Goal: Task Accomplishment & Management: Complete application form

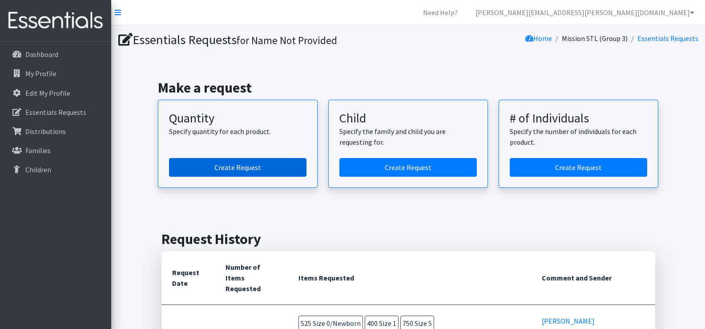
click at [288, 170] on link "Create Request" at bounding box center [237, 167] width 137 height 19
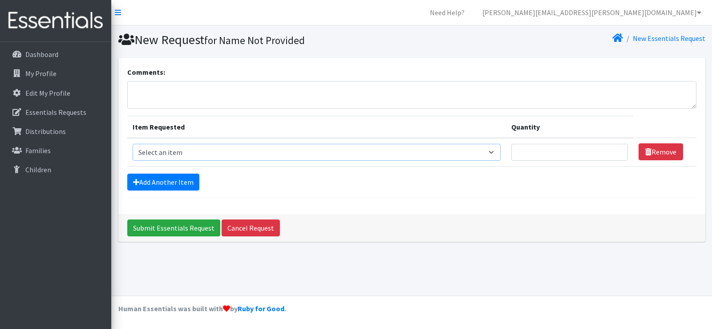
click at [304, 151] on select "Select an item Period Supplies: Mixed Kits (order by bag) Applicator-free tampo…" at bounding box center [317, 152] width 368 height 17
select select "1097"
click at [133, 144] on select "Select an item Period Supplies: Mixed Kits (order by bag) Applicator-free tampo…" at bounding box center [317, 152] width 368 height 17
click at [552, 157] on input "Quantity" at bounding box center [569, 152] width 117 height 17
click at [616, 156] on input "1" at bounding box center [569, 152] width 117 height 17
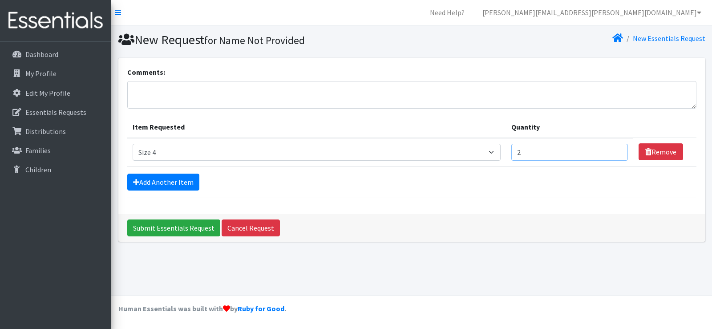
click at [616, 150] on input "2" at bounding box center [569, 152] width 117 height 17
click at [616, 150] on input "3" at bounding box center [569, 152] width 117 height 17
click at [616, 150] on input "4" at bounding box center [569, 152] width 117 height 17
click at [616, 150] on input "5" at bounding box center [569, 152] width 117 height 17
click at [616, 150] on input "6" at bounding box center [569, 152] width 117 height 17
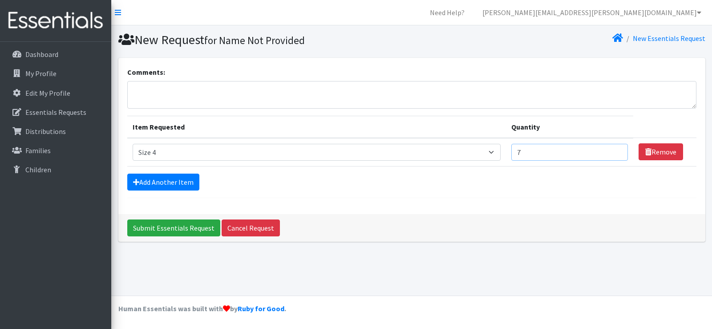
click at [616, 150] on input "7" at bounding box center [569, 152] width 117 height 17
click at [616, 150] on input "8" at bounding box center [569, 152] width 117 height 17
click at [616, 150] on input "9" at bounding box center [569, 152] width 117 height 17
click at [616, 150] on input "10" at bounding box center [569, 152] width 117 height 17
click at [616, 150] on input "11" at bounding box center [569, 152] width 117 height 17
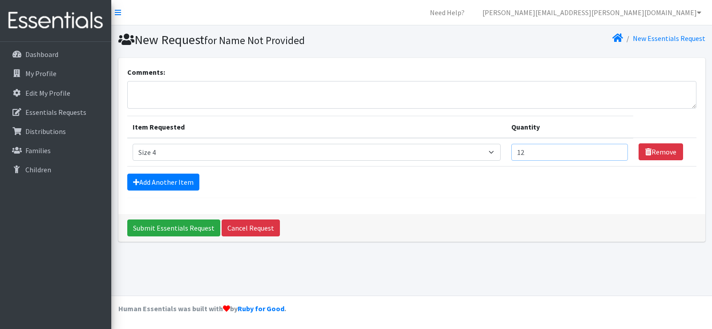
click at [616, 150] on input "12" at bounding box center [569, 152] width 117 height 17
click at [616, 150] on input "13" at bounding box center [569, 152] width 117 height 17
click at [616, 150] on input "14" at bounding box center [569, 152] width 117 height 17
click at [616, 150] on input "15" at bounding box center [569, 152] width 117 height 17
click at [616, 150] on input "16" at bounding box center [569, 152] width 117 height 17
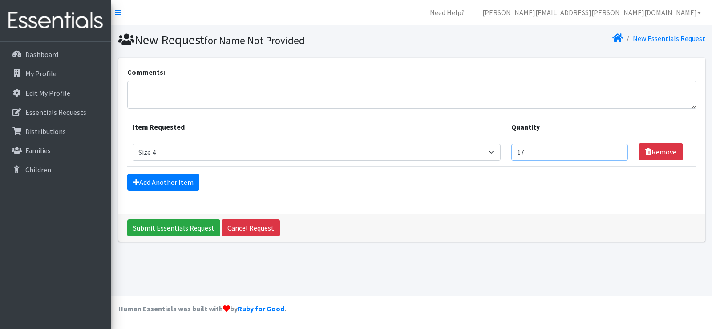
click at [616, 150] on input "17" at bounding box center [569, 152] width 117 height 17
click at [616, 150] on input "18" at bounding box center [569, 152] width 117 height 17
click at [616, 150] on input "19" at bounding box center [569, 152] width 117 height 17
type input "20"
click at [616, 150] on input "20" at bounding box center [569, 152] width 117 height 17
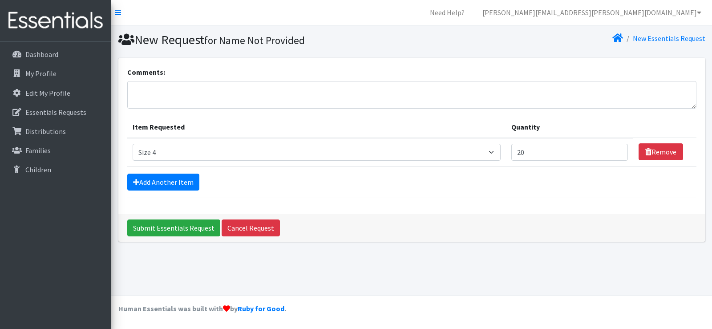
drag, startPoint x: 648, startPoint y: 202, endPoint x: 565, endPoint y: 206, distance: 83.3
click at [648, 202] on div "Comments: Item Requested Quantity Item Requested Select an item Period Supplies…" at bounding box center [411, 136] width 587 height 156
click at [149, 175] on link "Add Another Item" at bounding box center [163, 182] width 72 height 17
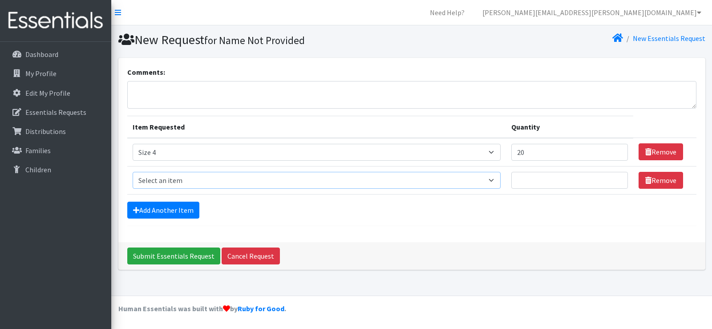
click at [496, 179] on select "Select an item Period Supplies: Mixed Kits (order by bag) Applicator-free tampo…" at bounding box center [317, 180] width 368 height 17
select select "1100"
click at [133, 172] on select "Select an item Period Supplies: Mixed Kits (order by bag) Applicator-free tampo…" at bounding box center [317, 180] width 368 height 17
click at [582, 183] on input "Quantity" at bounding box center [569, 180] width 117 height 17
type input "20"
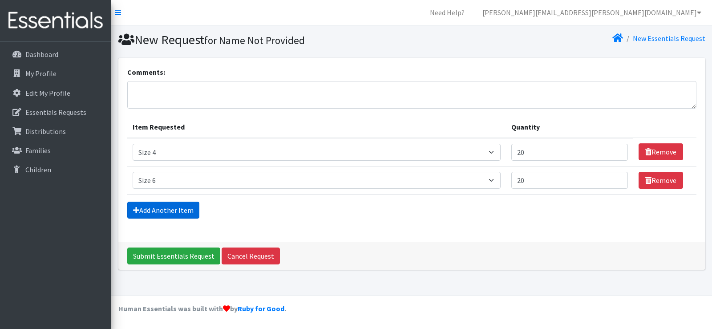
click at [183, 208] on link "Add Another Item" at bounding box center [163, 210] width 72 height 17
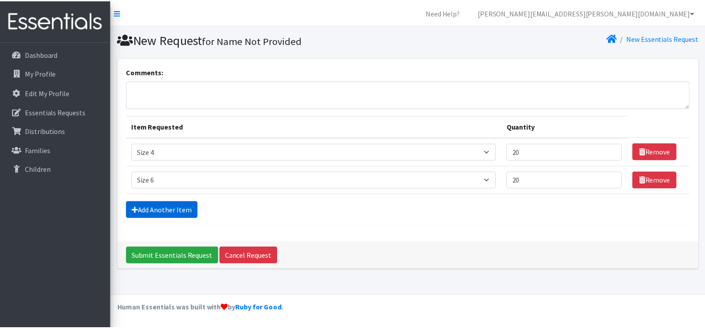
scroll to position [9, 0]
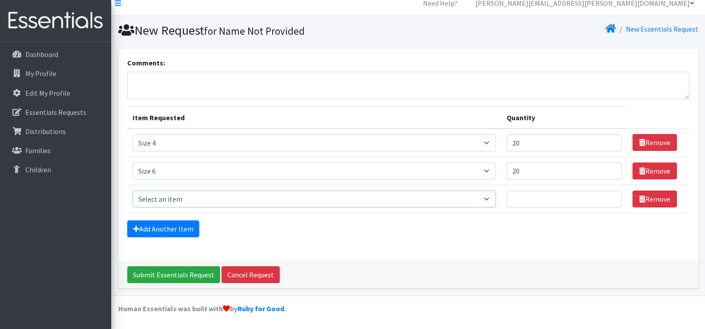
click at [201, 200] on select "Select an item Period Supplies: Mixed Kits (order by bag) Applicator-free tampo…" at bounding box center [315, 198] width 364 height 17
select select "1093"
click at [133, 190] on select "Select an item Period Supplies: Mixed Kits (order by bag) Applicator-free tampo…" at bounding box center [315, 198] width 364 height 17
click at [354, 250] on div "Comments: Item Requested Quantity Item Requested Select an item Period Supplies…" at bounding box center [408, 155] width 580 height 212
click at [540, 196] on input "Quantity" at bounding box center [564, 198] width 115 height 17
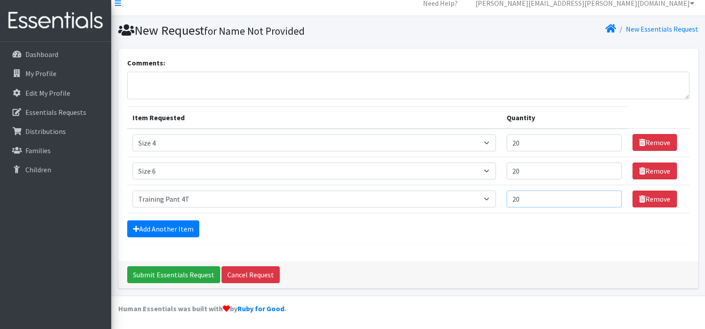
type input "20"
click at [568, 239] on form "Comments: Item Requested Quantity Item Requested Select an item Period Supplies…" at bounding box center [408, 150] width 562 height 187
click at [174, 232] on link "Add Another Item" at bounding box center [163, 228] width 72 height 17
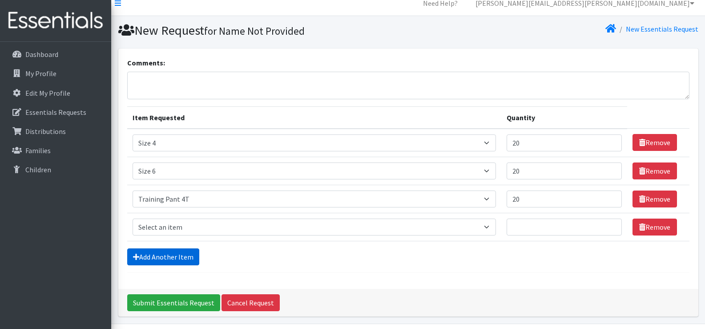
scroll to position [37, 0]
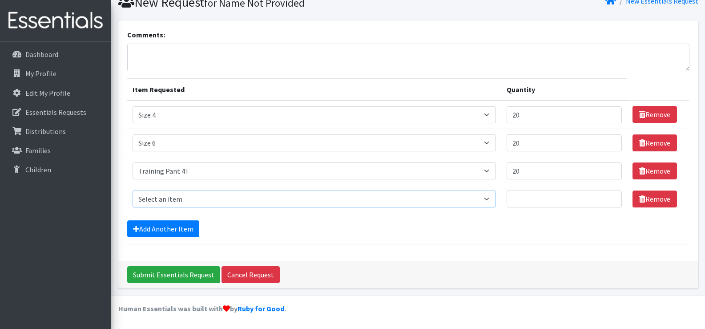
click at [247, 198] on select "Select an item Period Supplies: Mixed Kits (order by bag) Applicator-free tampo…" at bounding box center [315, 198] width 364 height 17
select select "8796"
click at [133, 190] on select "Select an item Period Supplies: Mixed Kits (order by bag) Applicator-free tampo…" at bounding box center [315, 198] width 364 height 17
click at [362, 247] on div "Comments: Item Requested Quantity Item Requested Select an item Period Supplies…" at bounding box center [408, 140] width 580 height 240
click at [374, 197] on select "Select an item Period Supplies: Mixed Kits (order by bag) Applicator-free tampo…" at bounding box center [315, 198] width 364 height 17
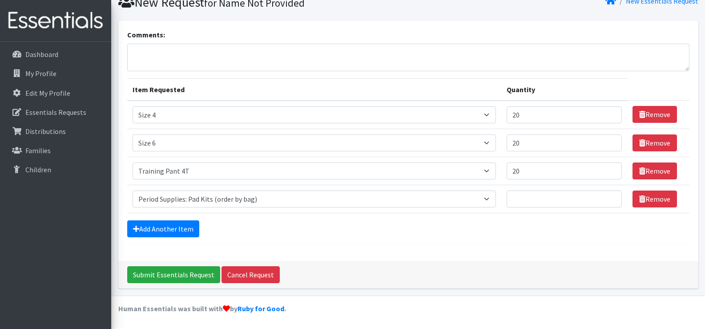
click at [358, 238] on form "Comments: Item Requested Quantity Item Requested Select an item Period Supplies…" at bounding box center [408, 136] width 562 height 215
click at [527, 198] on input "Quantity" at bounding box center [564, 198] width 115 height 17
type input "1"
type input "2"
click at [501, 241] on form "Comments: Item Requested Quantity Item Requested Select an item Period Supplies…" at bounding box center [408, 136] width 562 height 215
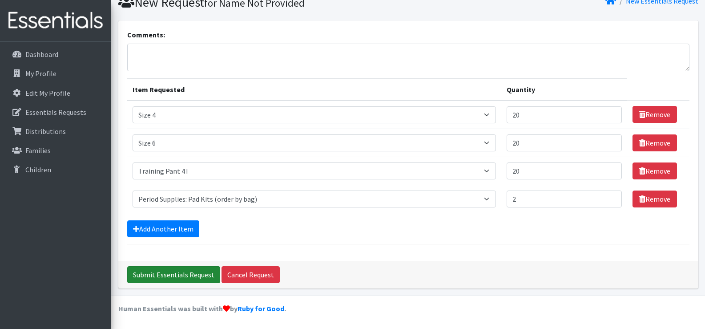
click at [198, 273] on input "Submit Essentials Request" at bounding box center [173, 274] width 93 height 17
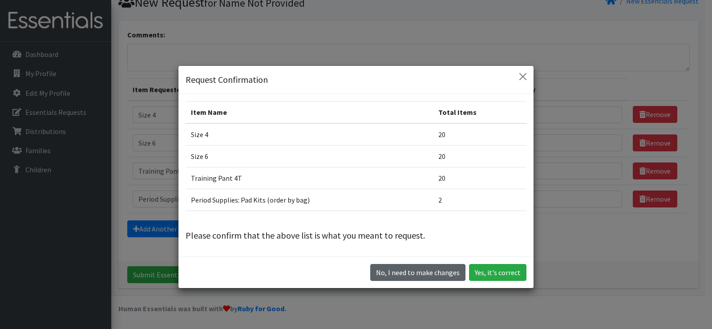
click at [433, 275] on button "No, I need to make changes" at bounding box center [417, 272] width 95 height 17
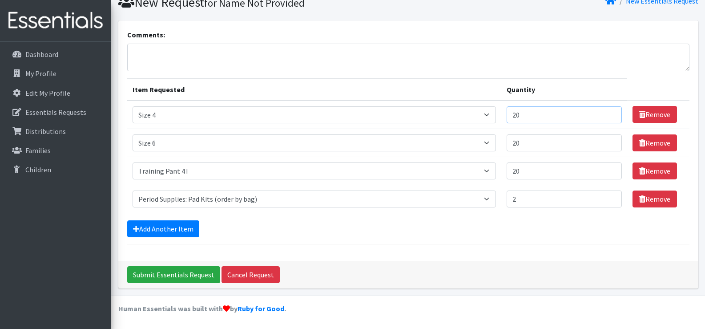
drag, startPoint x: 529, startPoint y: 113, endPoint x: 491, endPoint y: 119, distance: 37.8
click at [491, 119] on tr "Item Requested Select an item Period Supplies: Mixed Kits (order by bag) Applic…" at bounding box center [408, 115] width 562 height 28
click at [483, 251] on div "Comments: Item Requested Quantity Item Requested Select an item Period Supplies…" at bounding box center [408, 140] width 580 height 240
drag, startPoint x: 526, startPoint y: 116, endPoint x: 518, endPoint y: 117, distance: 8.6
click at [518, 117] on input "20" at bounding box center [564, 114] width 115 height 17
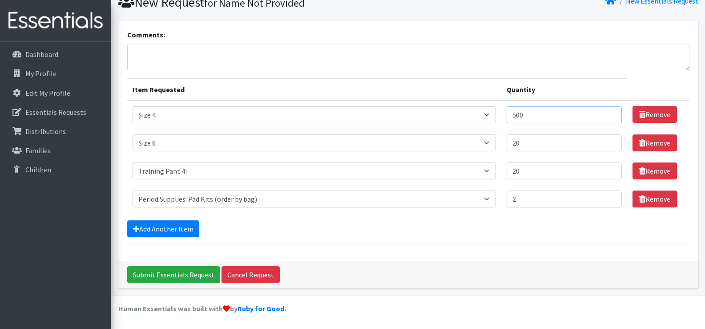
type input "500"
click at [525, 173] on input "20" at bounding box center [564, 170] width 115 height 17
type input "200"
click at [533, 227] on div "Add Another Item" at bounding box center [408, 228] width 562 height 17
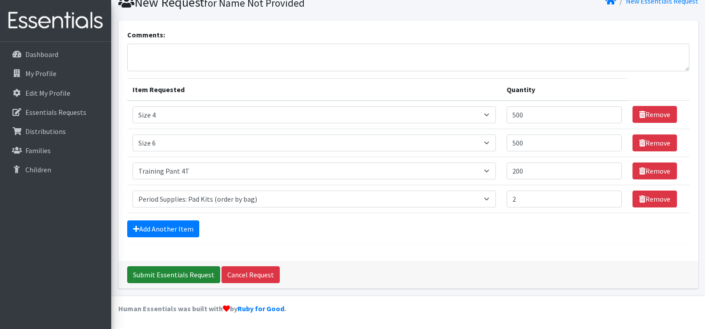
click at [197, 273] on input "Submit Essentials Request" at bounding box center [173, 274] width 93 height 17
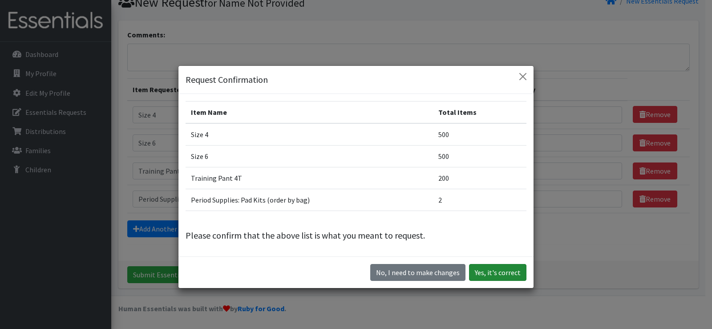
click at [487, 275] on button "Yes, it's correct" at bounding box center [497, 272] width 57 height 17
